Goal: Task Accomplishment & Management: Use online tool/utility

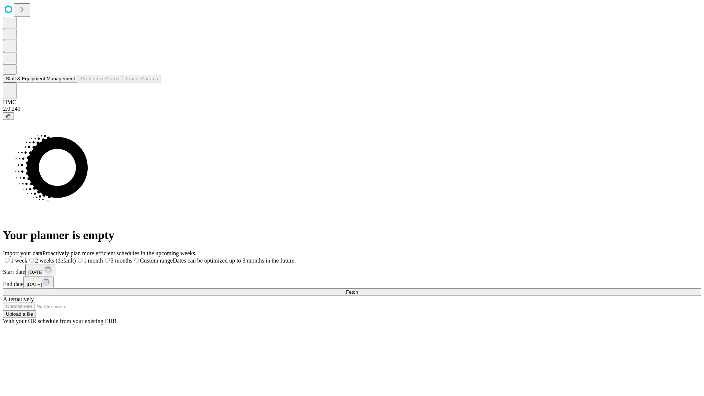
click at [69, 83] on button "Staff & Equipment Management" at bounding box center [40, 79] width 75 height 8
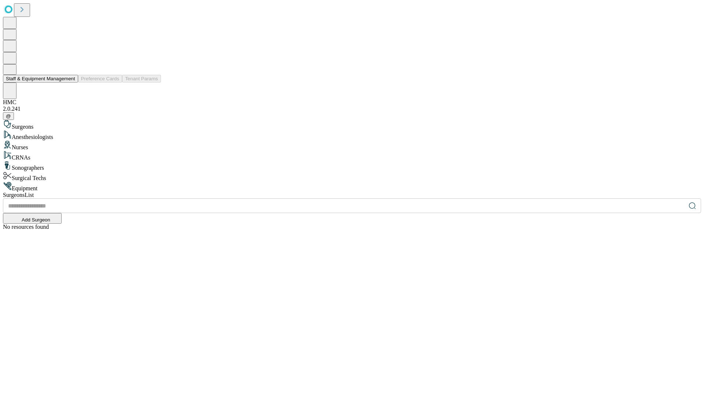
click at [70, 83] on button "Staff & Equipment Management" at bounding box center [40, 79] width 75 height 8
